Goal: Information Seeking & Learning: Learn about a topic

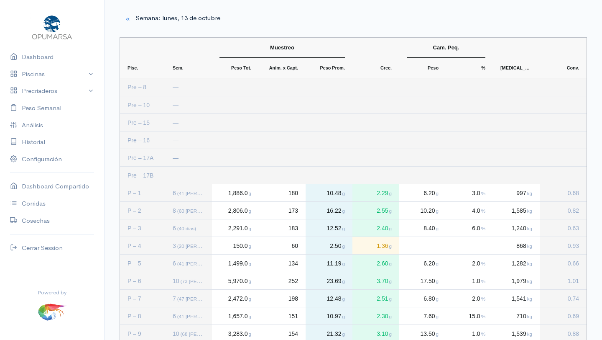
scroll to position [414, 0]
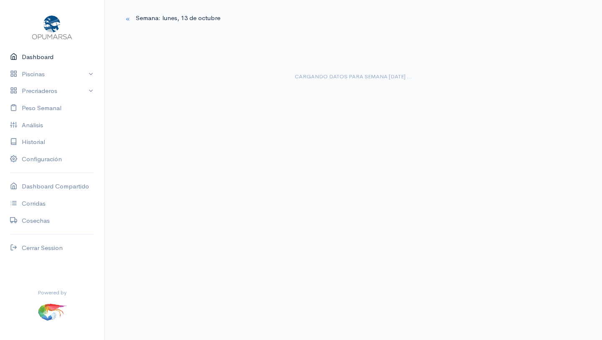
click at [38, 55] on link "Dashboard" at bounding box center [52, 57] width 104 height 17
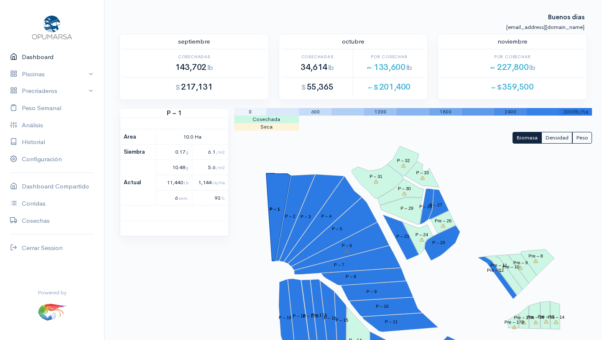
click at [39, 55] on link "Dashboard" at bounding box center [52, 57] width 104 height 17
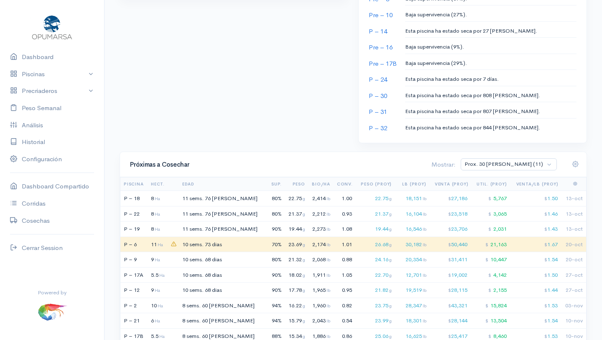
scroll to position [452, 0]
click at [160, 197] on span "Ha" at bounding box center [157, 198] width 5 height 6
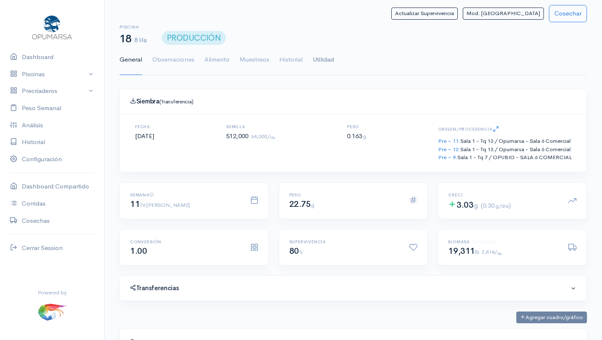
click at [328, 57] on link "Utilidad" at bounding box center [323, 60] width 21 height 30
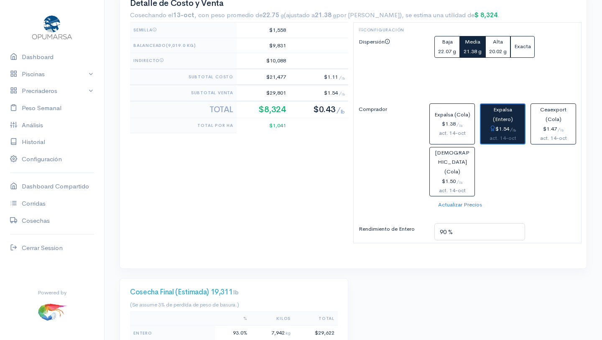
scroll to position [425, 0]
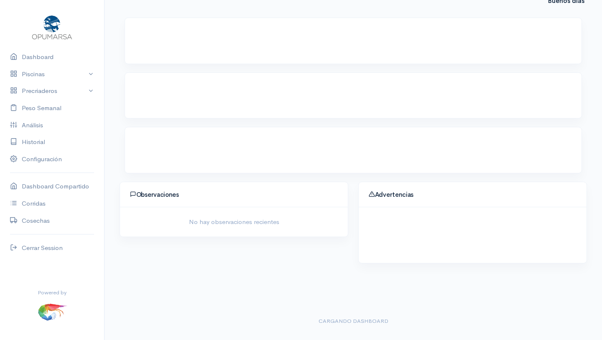
scroll to position [447, 0]
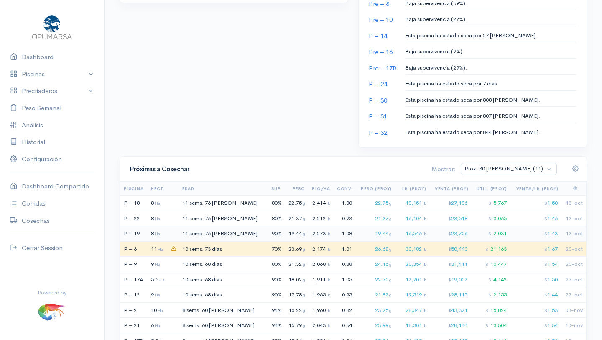
click at [141, 232] on td "P – 19" at bounding box center [135, 233] width 30 height 15
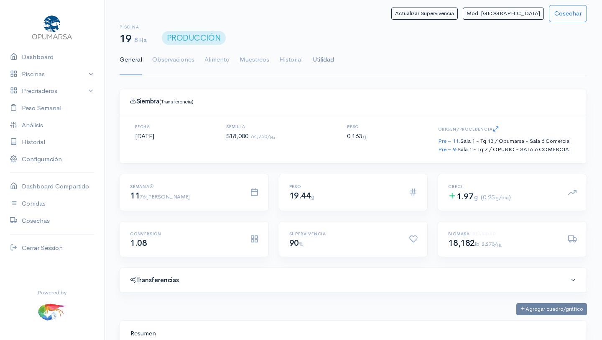
click at [322, 56] on link "Utilidad" at bounding box center [323, 60] width 21 height 30
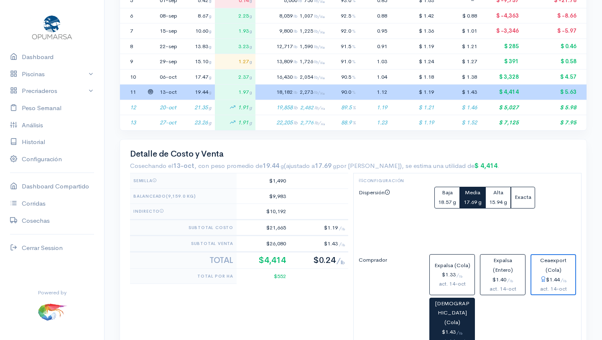
scroll to position [327, 0]
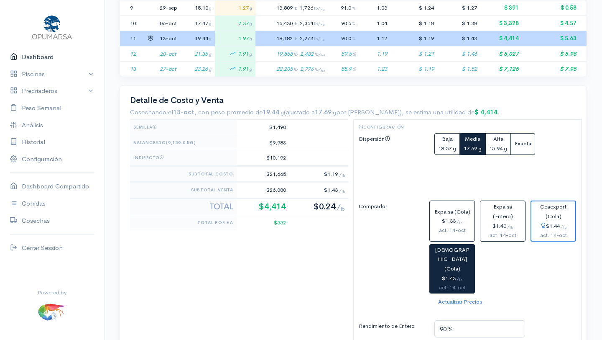
click at [34, 57] on link "Dashboard" at bounding box center [52, 57] width 104 height 17
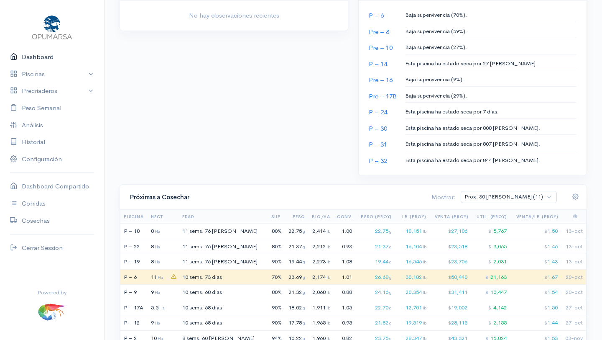
scroll to position [422, 0]
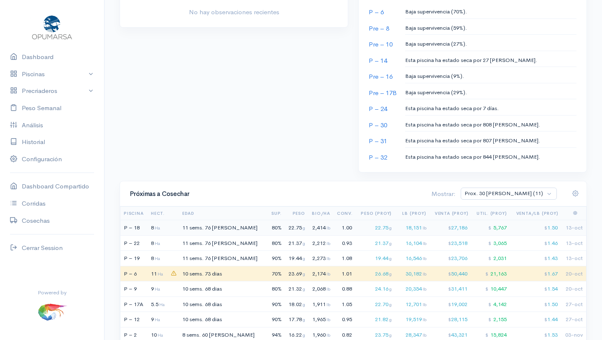
click at [310, 225] on div "2,414 lb" at bounding box center [320, 227] width 20 height 8
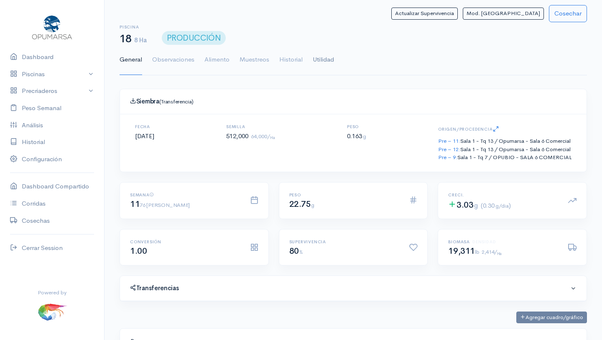
click at [325, 59] on link "Utilidad" at bounding box center [323, 60] width 21 height 30
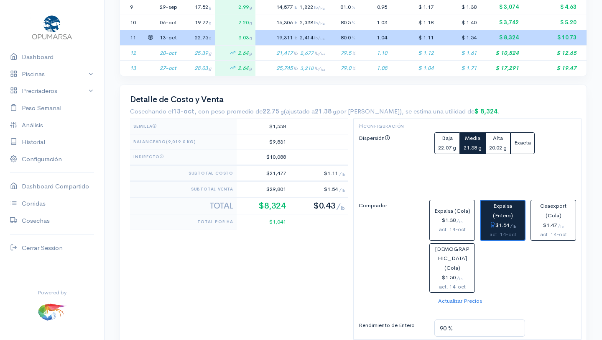
scroll to position [327, 0]
click at [38, 57] on link "Dashboard" at bounding box center [52, 57] width 104 height 17
